Goal: Check status

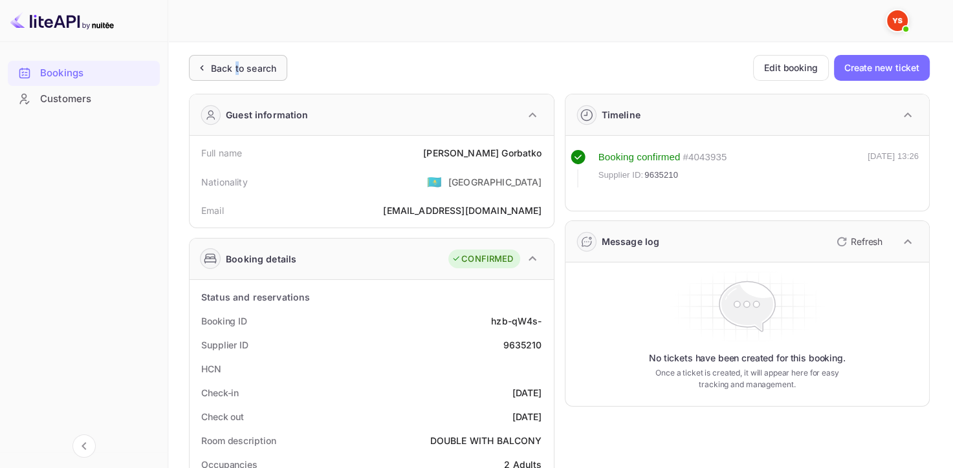
click at [236, 74] on div "Back to search" at bounding box center [243, 68] width 65 height 14
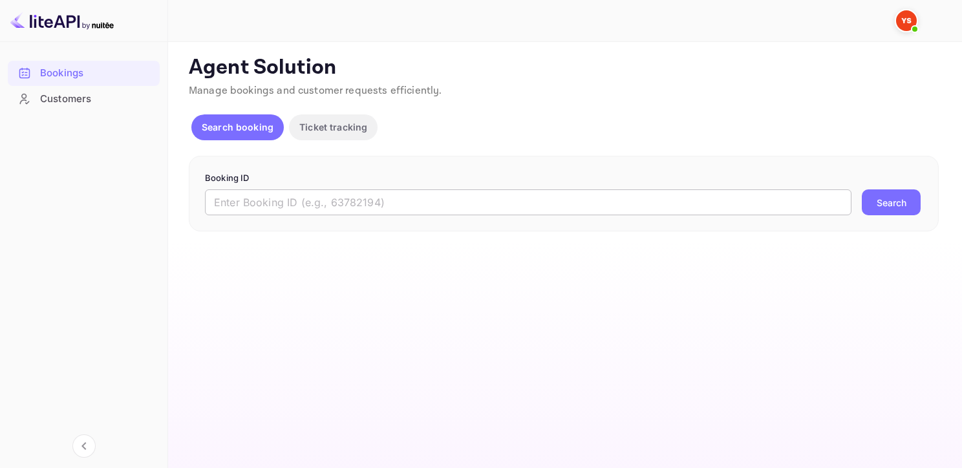
click at [297, 197] on input "text" at bounding box center [528, 202] width 647 height 26
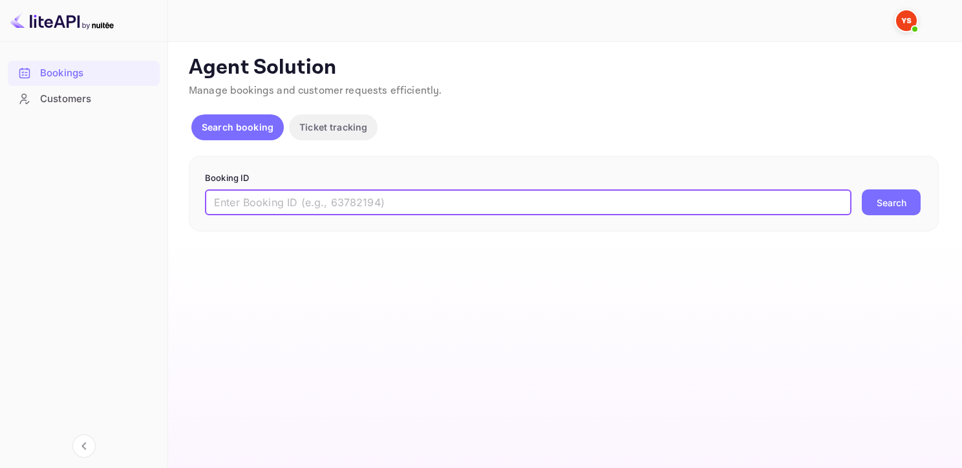
paste input "9658207"
type input "9658207"
click at [862, 189] on button "Search" at bounding box center [891, 202] width 59 height 26
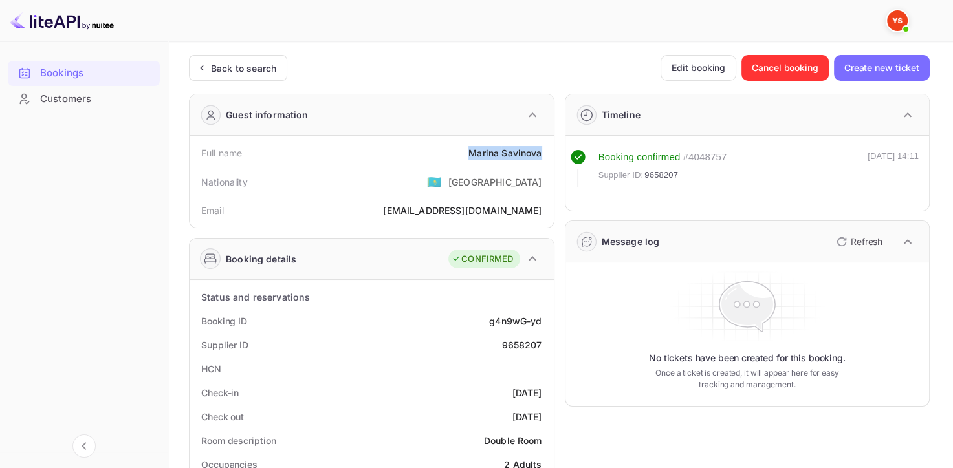
drag, startPoint x: 468, startPoint y: 149, endPoint x: 552, endPoint y: 153, distance: 83.5
click at [552, 153] on div "Full name [PERSON_NAME] Nationality 🇰🇿 [DEMOGRAPHIC_DATA] Email [EMAIL_ADDRESS]…" at bounding box center [371, 182] width 364 height 92
copy div "[PERSON_NAME]"
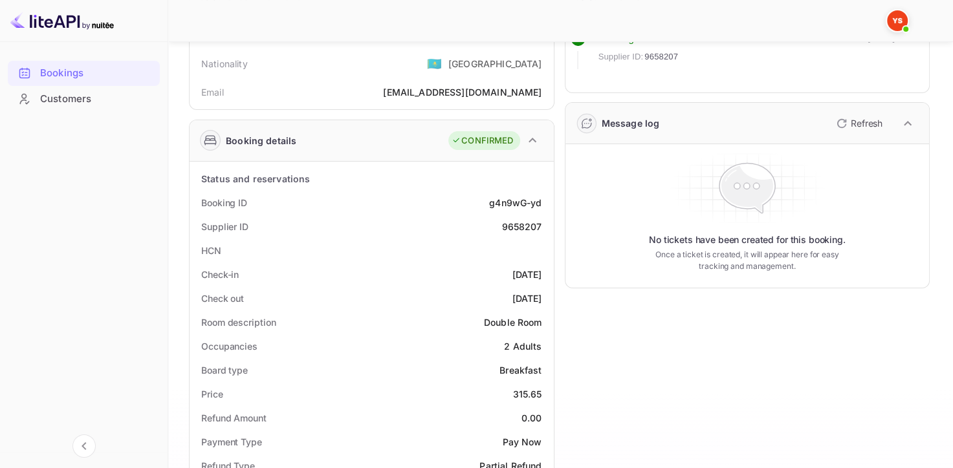
scroll to position [323, 0]
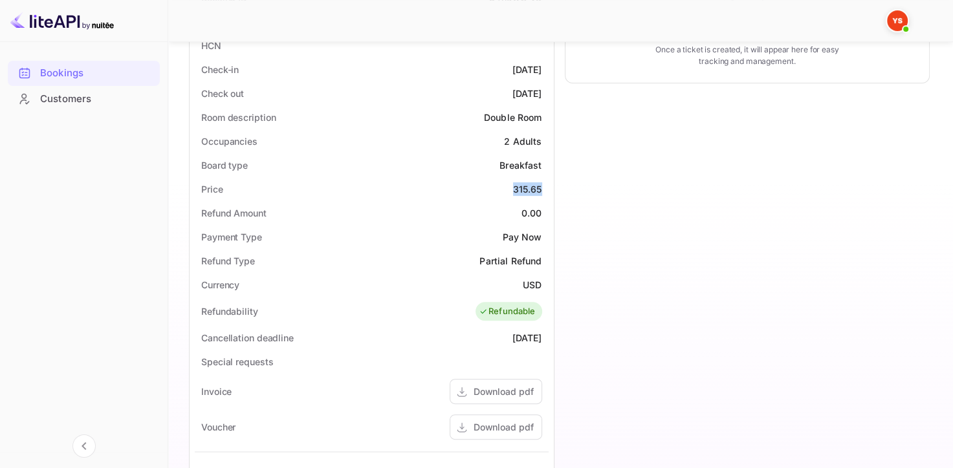
drag, startPoint x: 541, startPoint y: 191, endPoint x: 502, endPoint y: 189, distance: 38.8
click at [502, 189] on div "Price 315.65" at bounding box center [372, 189] width 354 height 24
copy div "315.65"
